Goal: Task Accomplishment & Management: Use online tool/utility

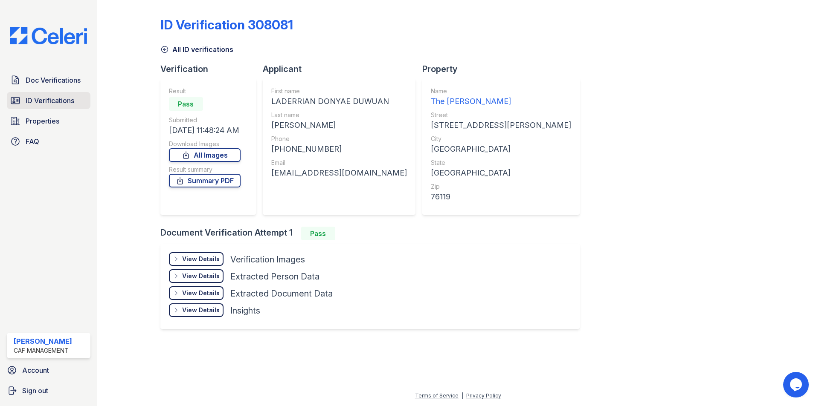
click at [61, 95] on link "ID Verifications" at bounding box center [49, 100] width 84 height 17
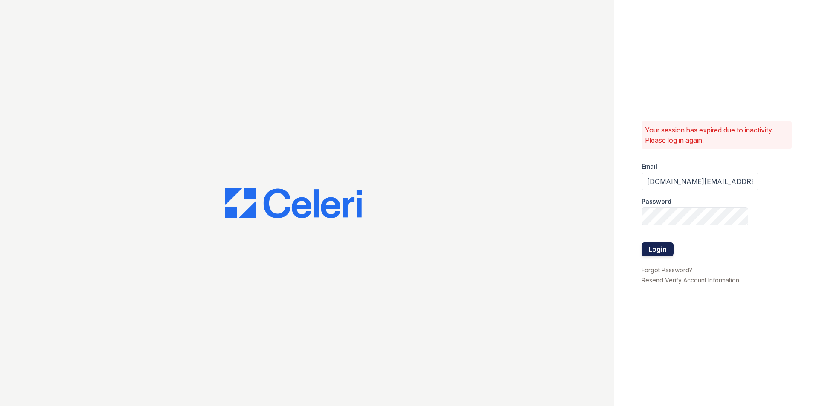
click at [652, 249] on button "Login" at bounding box center [657, 250] width 32 height 14
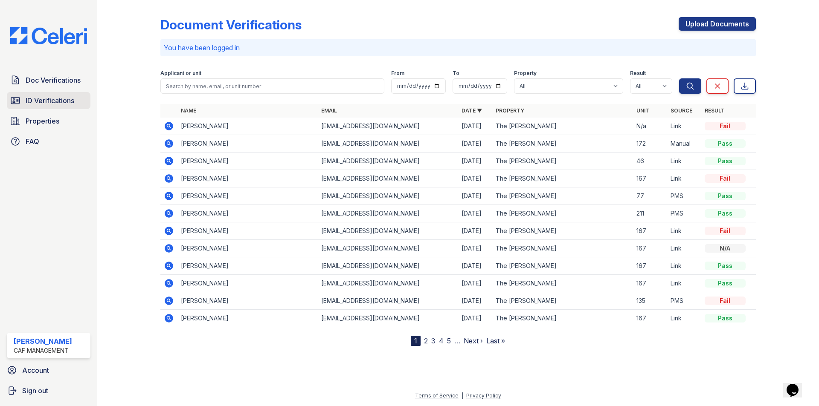
click at [52, 96] on span "ID Verifications" at bounding box center [50, 101] width 49 height 10
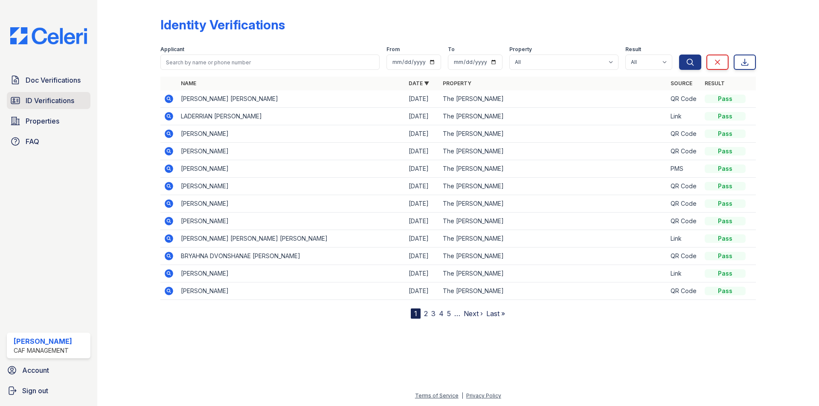
click at [55, 99] on span "ID Verifications" at bounding box center [50, 101] width 49 height 10
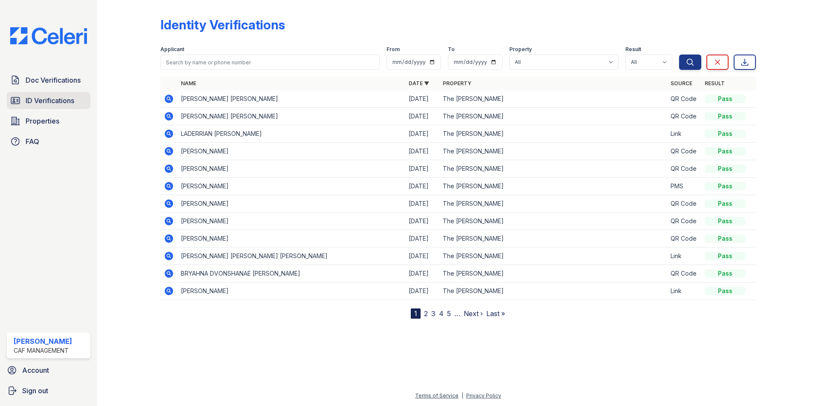
click at [42, 100] on span "ID Verifications" at bounding box center [50, 101] width 49 height 10
click at [172, 111] on icon at bounding box center [169, 116] width 10 height 10
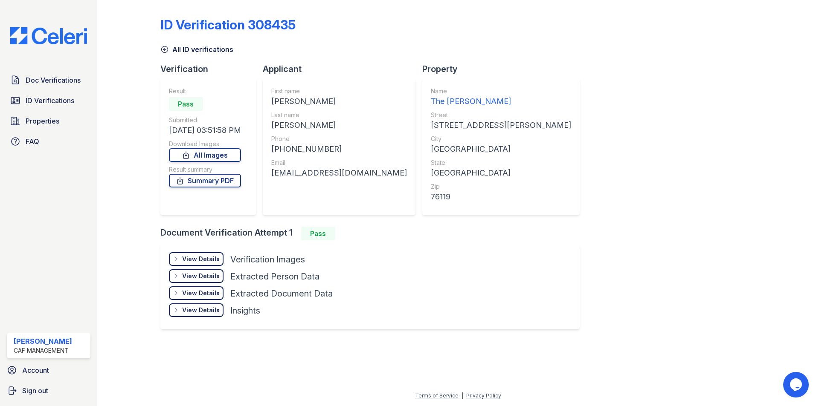
click at [308, 150] on div "+16822343522" at bounding box center [339, 149] width 136 height 12
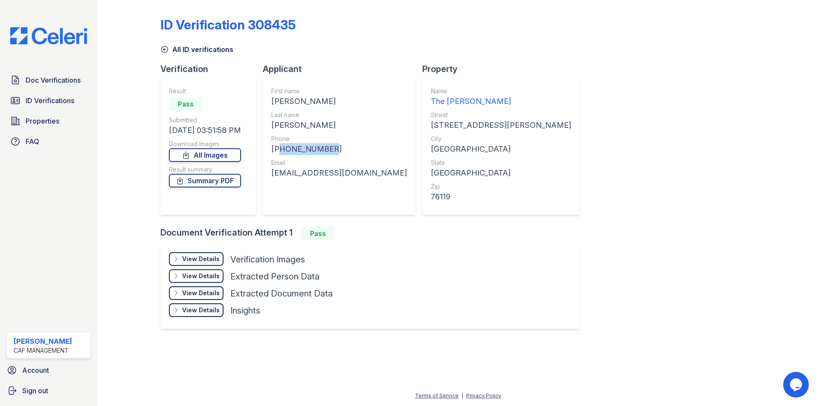
click at [308, 149] on div "+16822343522" at bounding box center [339, 149] width 136 height 12
copy div "16822343522"
